Goal: Task Accomplishment & Management: Manage account settings

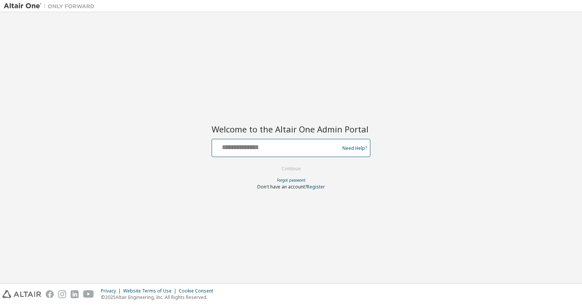
click at [266, 141] on input "text" at bounding box center [277, 146] width 124 height 11
type input "**********"
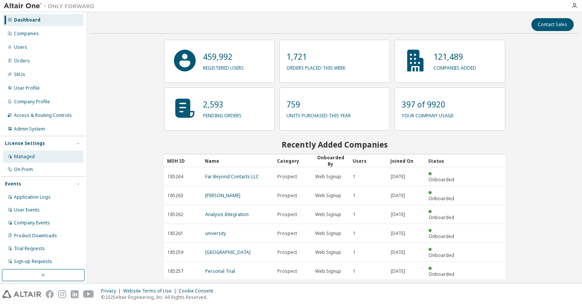
click at [26, 156] on div "Managed" at bounding box center [24, 156] width 21 height 6
